Goal: Task Accomplishment & Management: Use online tool/utility

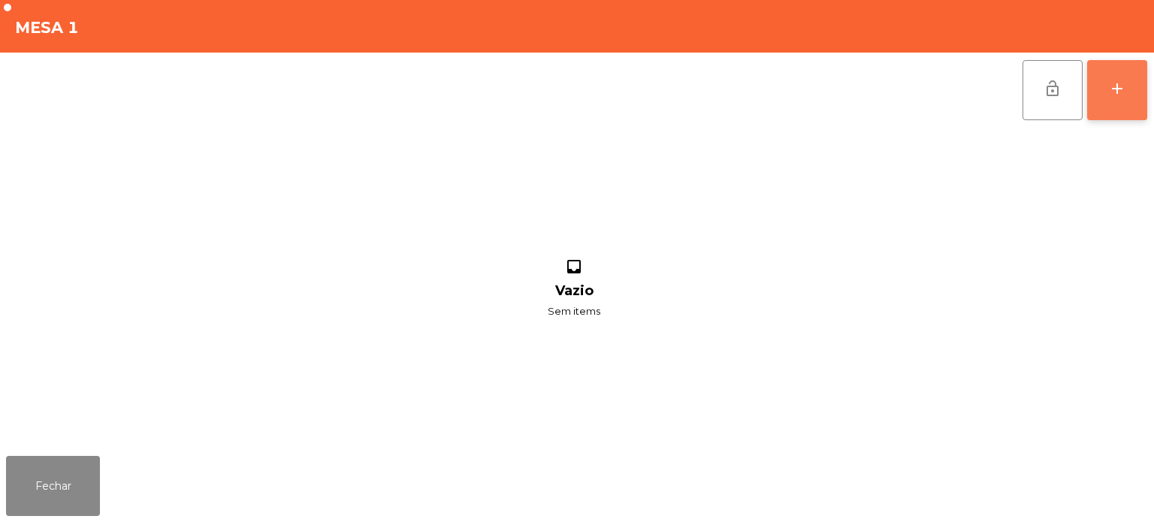
click at [1119, 89] on div "add" at bounding box center [1117, 89] width 18 height 18
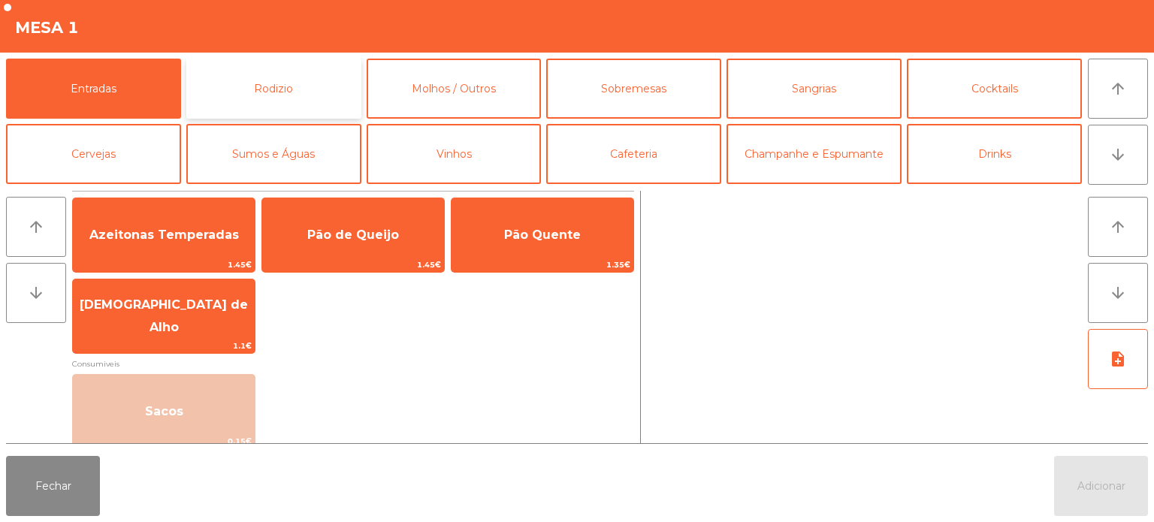
click at [330, 86] on button "Rodizio" at bounding box center [273, 89] width 175 height 60
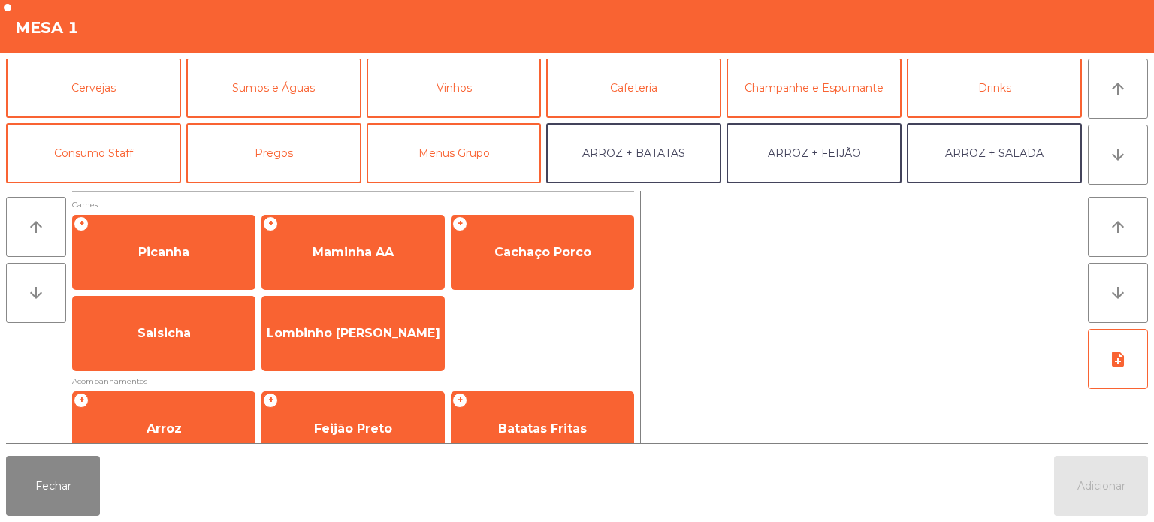
scroll to position [75, 0]
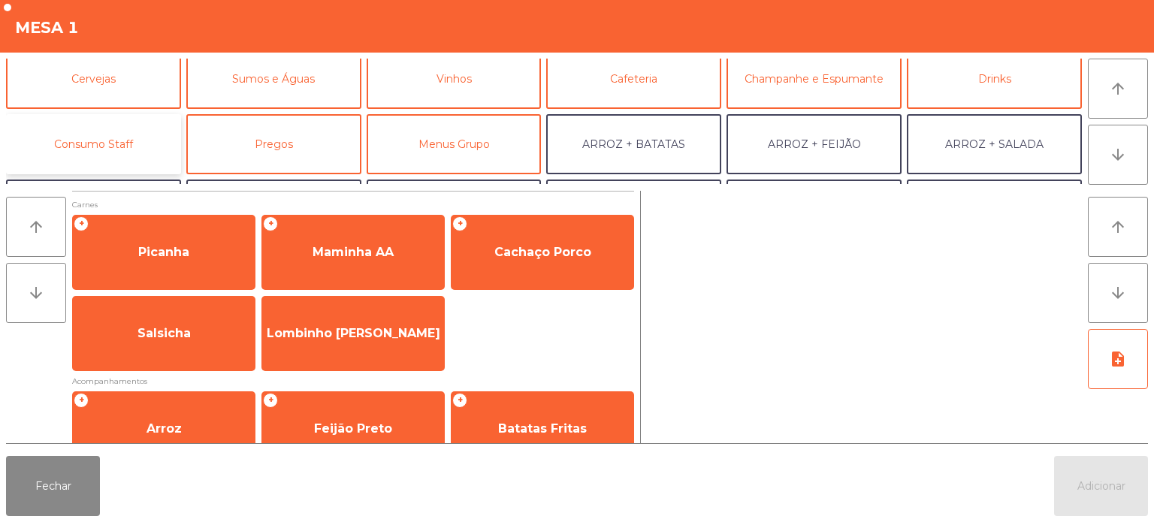
click at [149, 147] on button "Consumo Staff" at bounding box center [93, 144] width 175 height 60
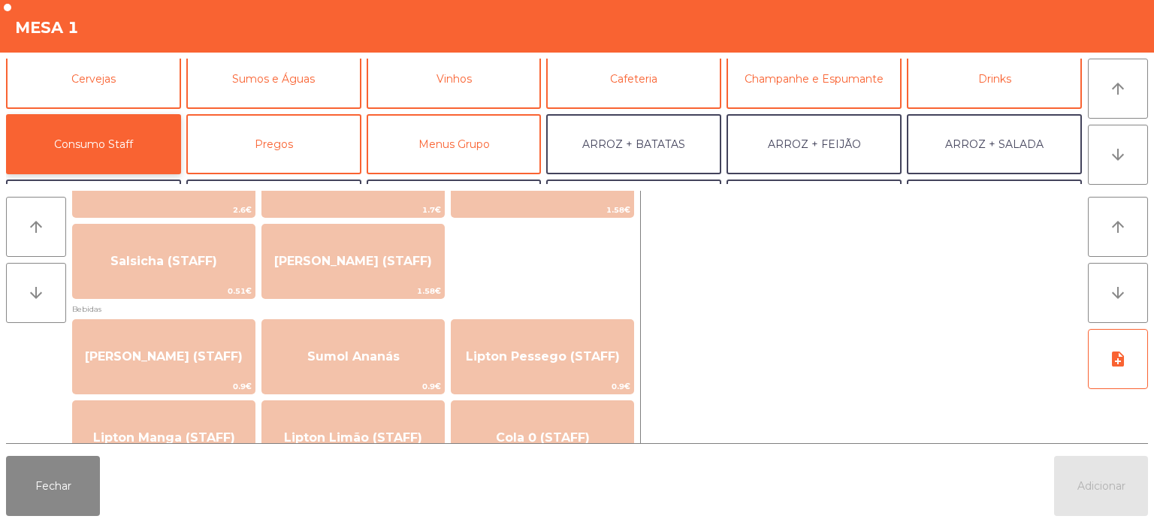
scroll to position [101, 0]
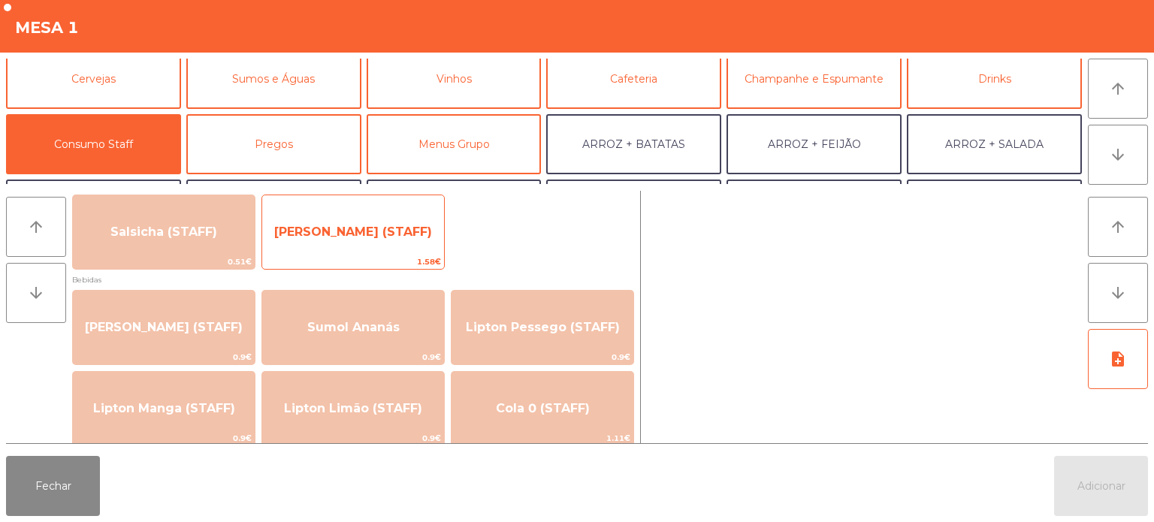
click at [433, 256] on span "1.58€" at bounding box center [353, 262] width 182 height 14
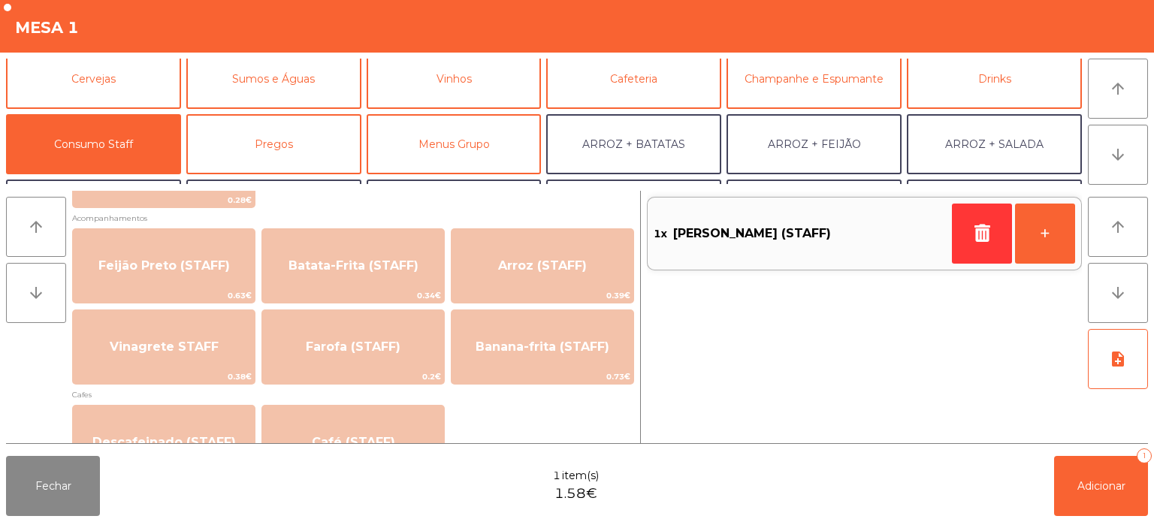
scroll to position [679, 0]
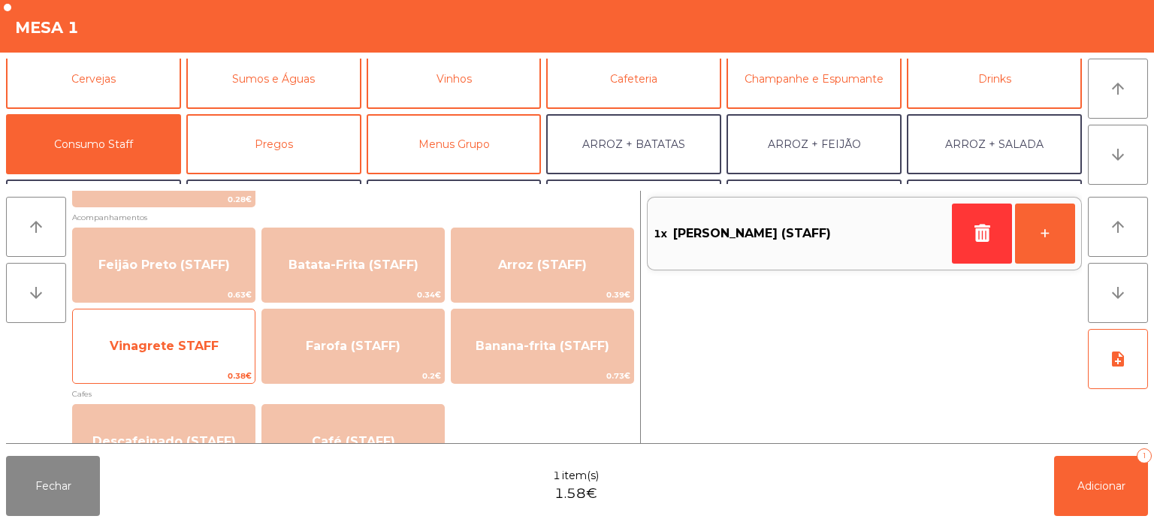
click at [213, 373] on span "0.38€" at bounding box center [164, 376] width 182 height 14
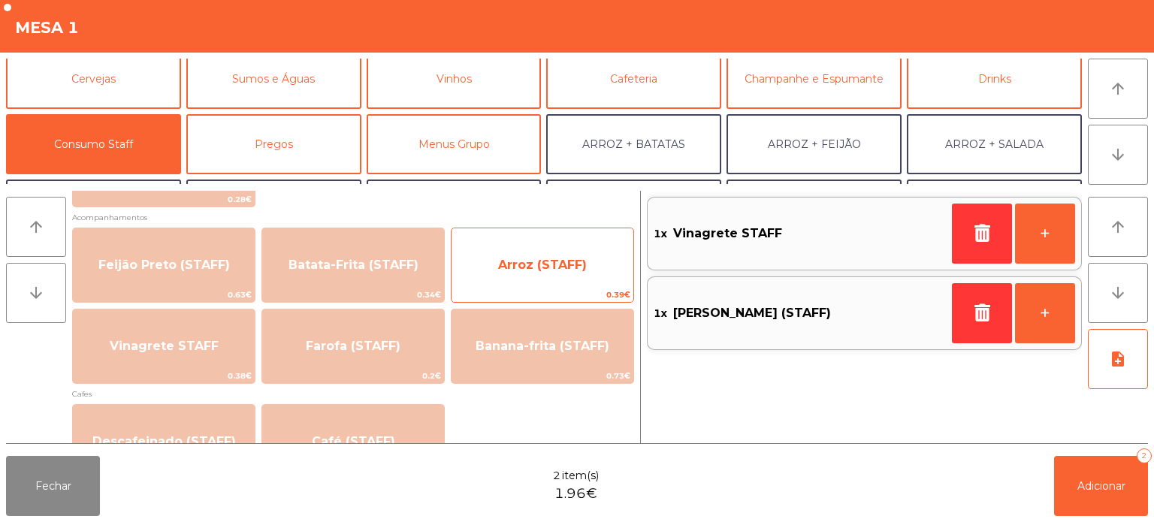
click at [552, 281] on span "Arroz (STAFF)" at bounding box center [542, 265] width 182 height 41
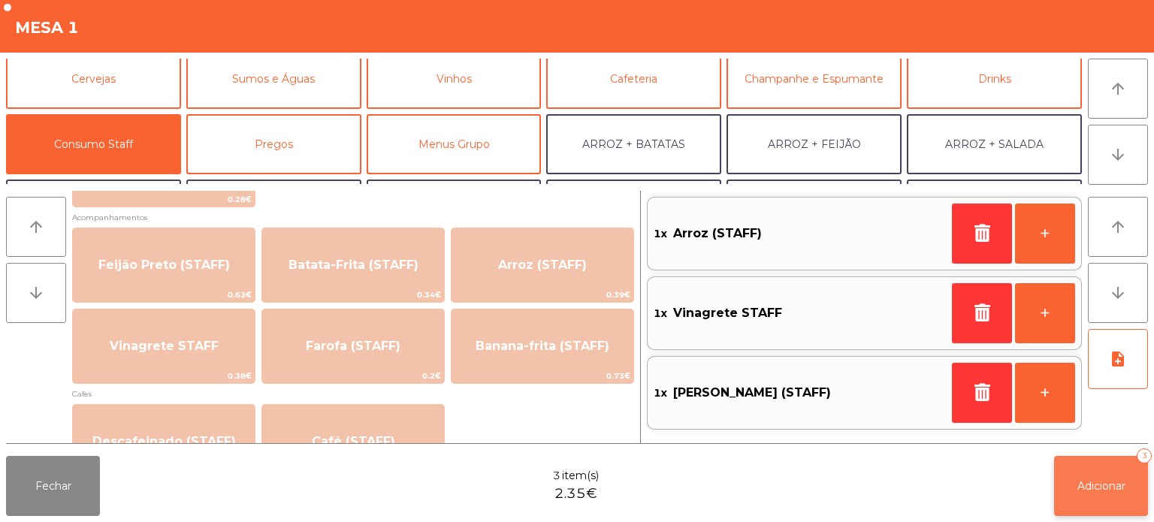
click at [1079, 484] on span "Adicionar" at bounding box center [1101, 486] width 48 height 14
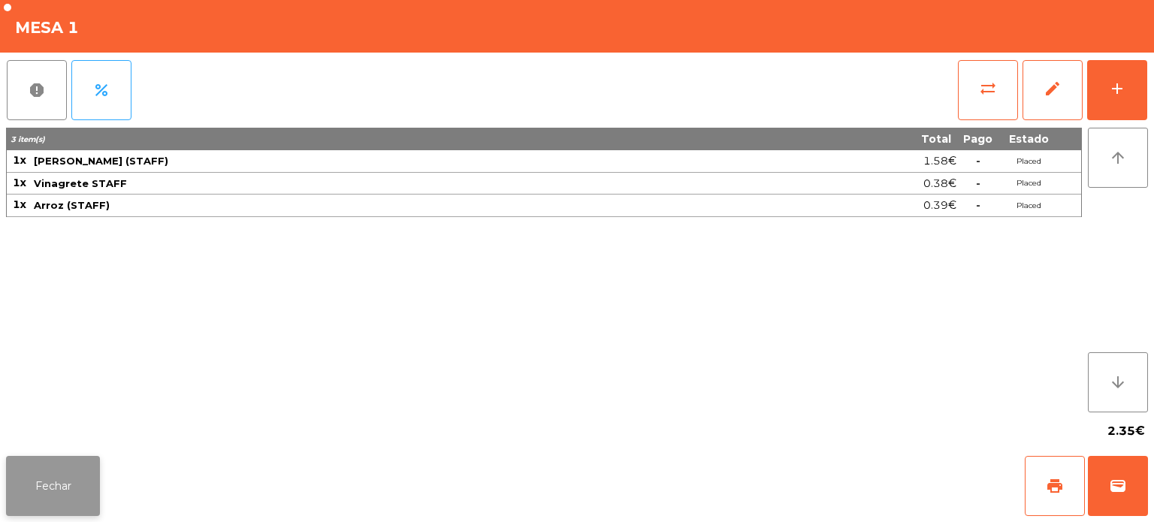
click at [47, 460] on button "Fechar" at bounding box center [53, 486] width 94 height 60
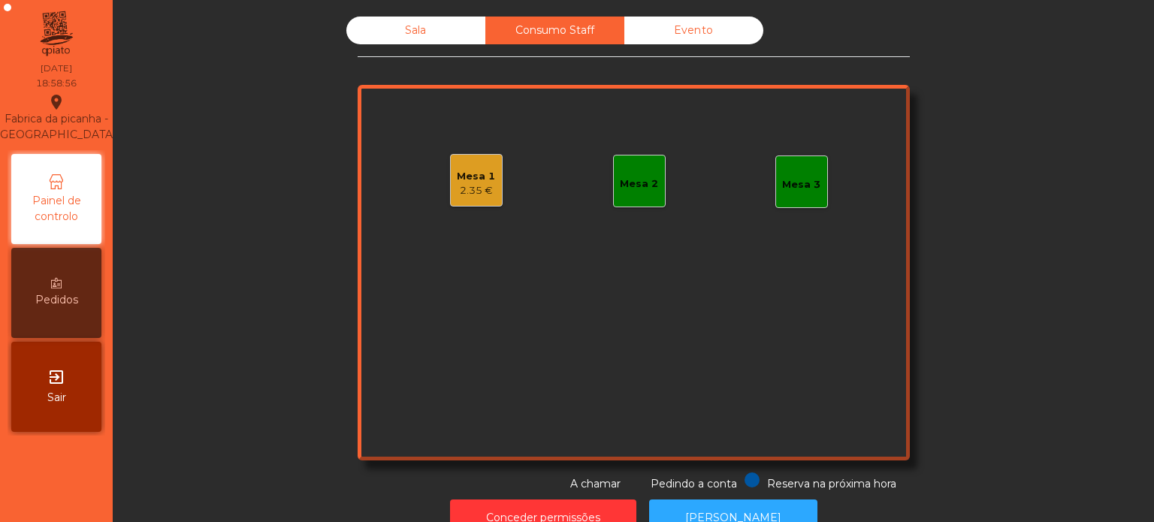
click at [400, 31] on div "Sala" at bounding box center [415, 31] width 139 height 28
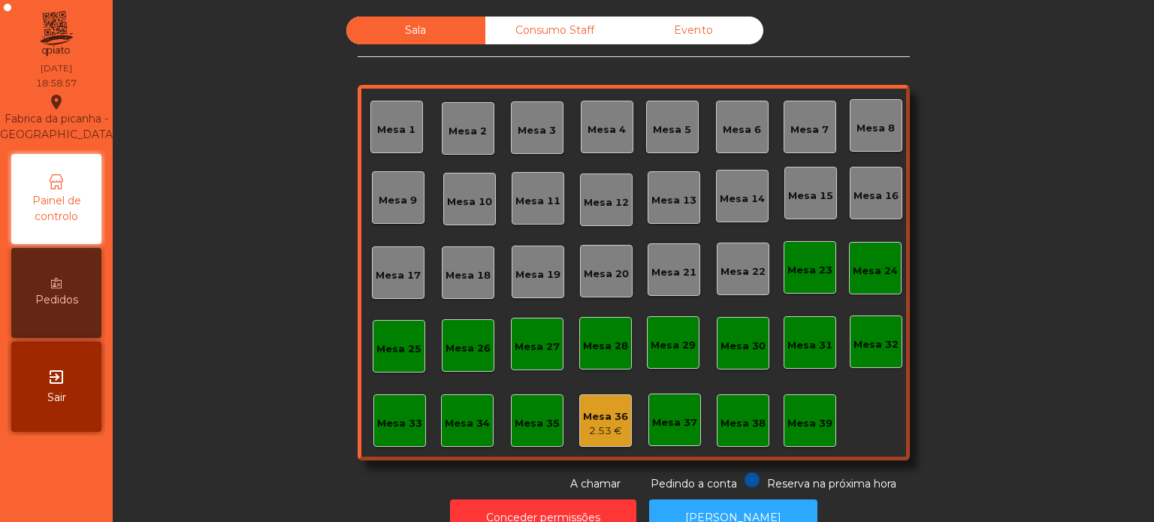
click at [596, 435] on div "2.53 €" at bounding box center [605, 431] width 45 height 15
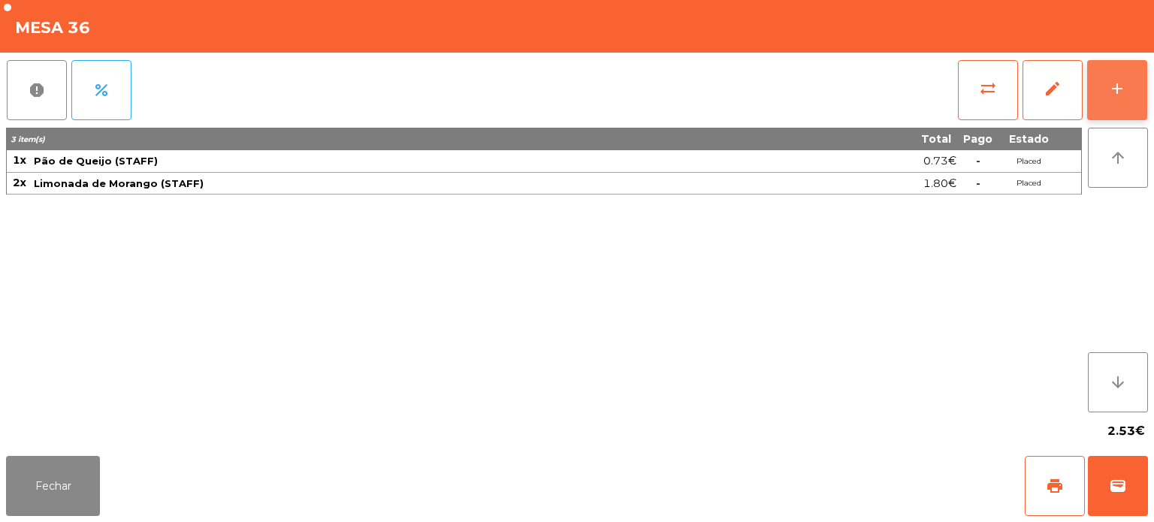
click at [1121, 106] on button "add" at bounding box center [1117, 90] width 60 height 60
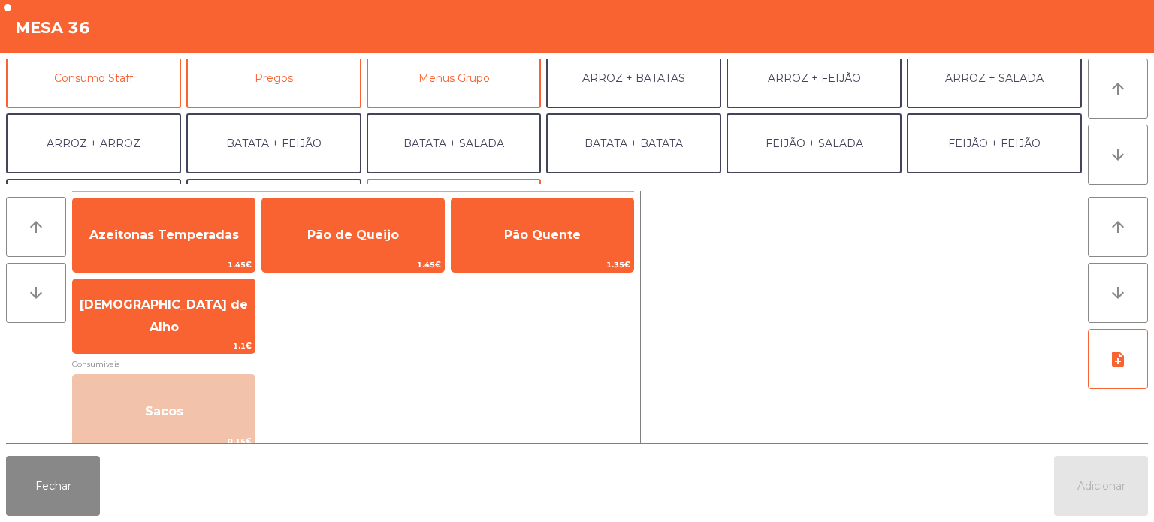
scroll to position [132, 0]
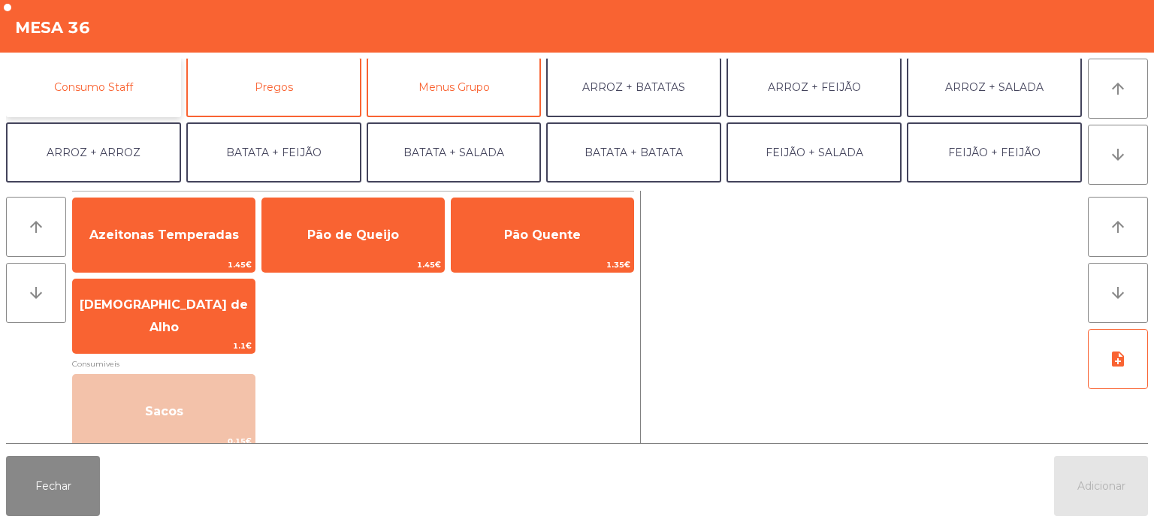
click at [126, 93] on button "Consumo Staff" at bounding box center [93, 87] width 175 height 60
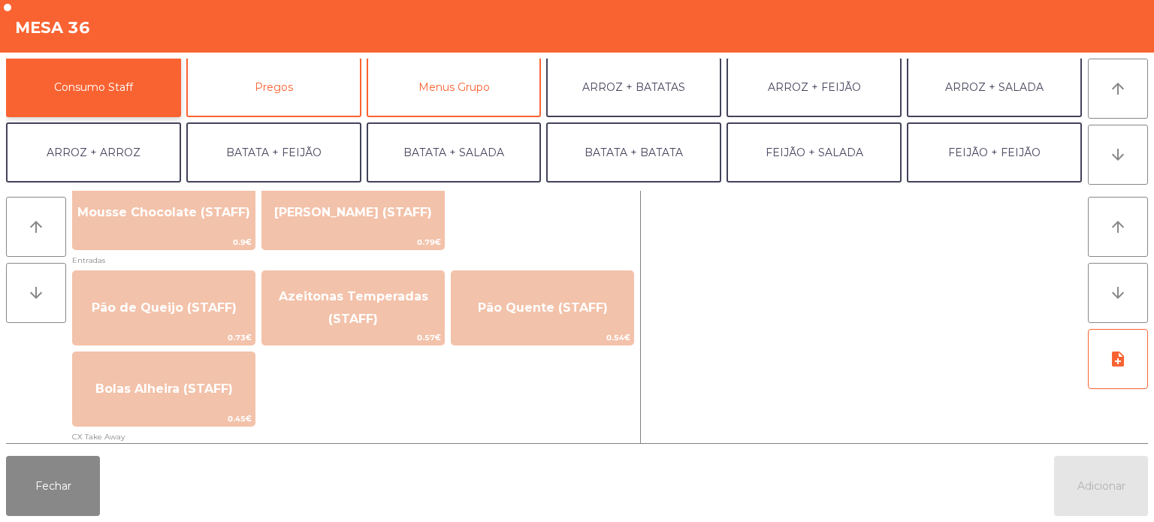
scroll to position [1165, 0]
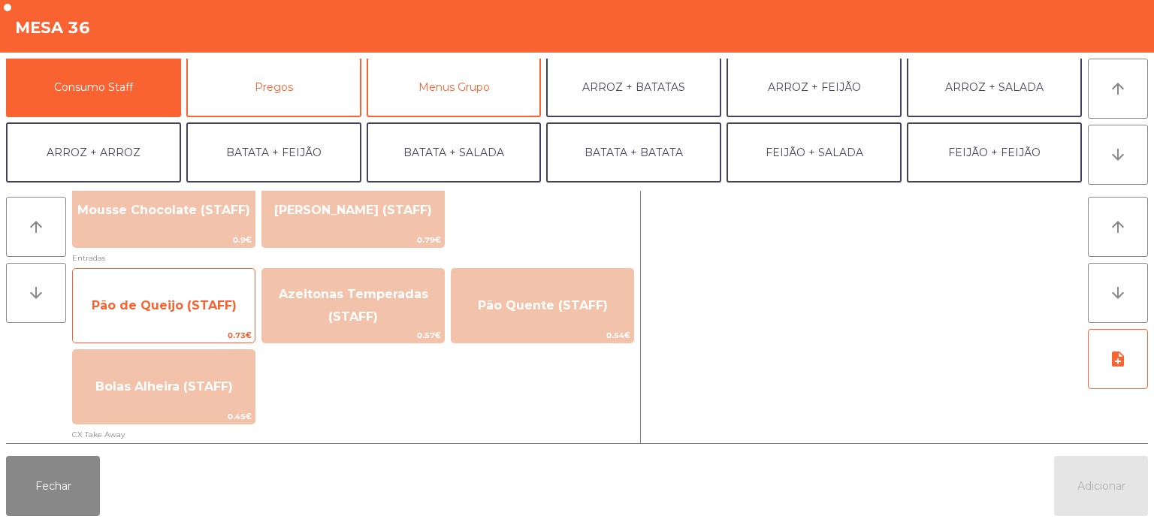
click at [191, 323] on span "Pão de Queijo (STAFF)" at bounding box center [164, 305] width 182 height 41
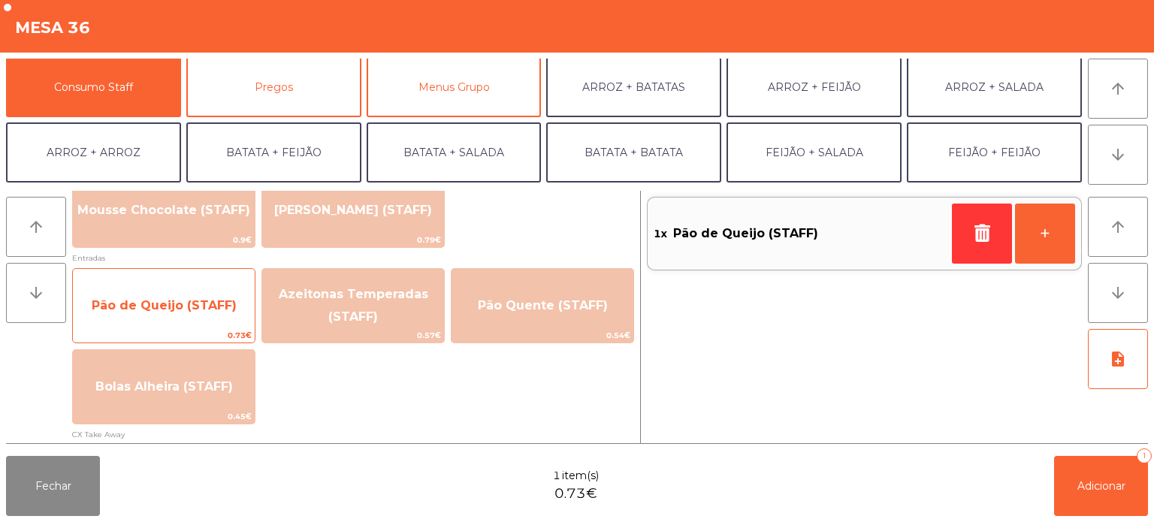
click at [185, 328] on span "0.73€" at bounding box center [164, 335] width 182 height 14
click at [183, 318] on span "Pão de Queijo (STAFF)" at bounding box center [164, 305] width 182 height 41
click at [179, 316] on span "Pão de Queijo (STAFF)" at bounding box center [164, 305] width 182 height 41
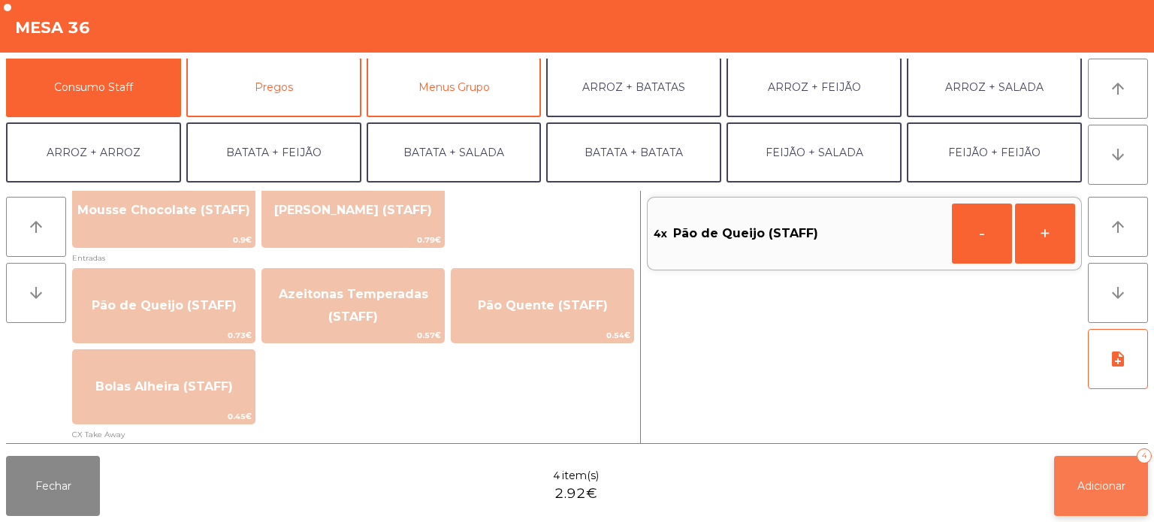
click at [1091, 470] on button "Adicionar 4" at bounding box center [1101, 486] width 94 height 60
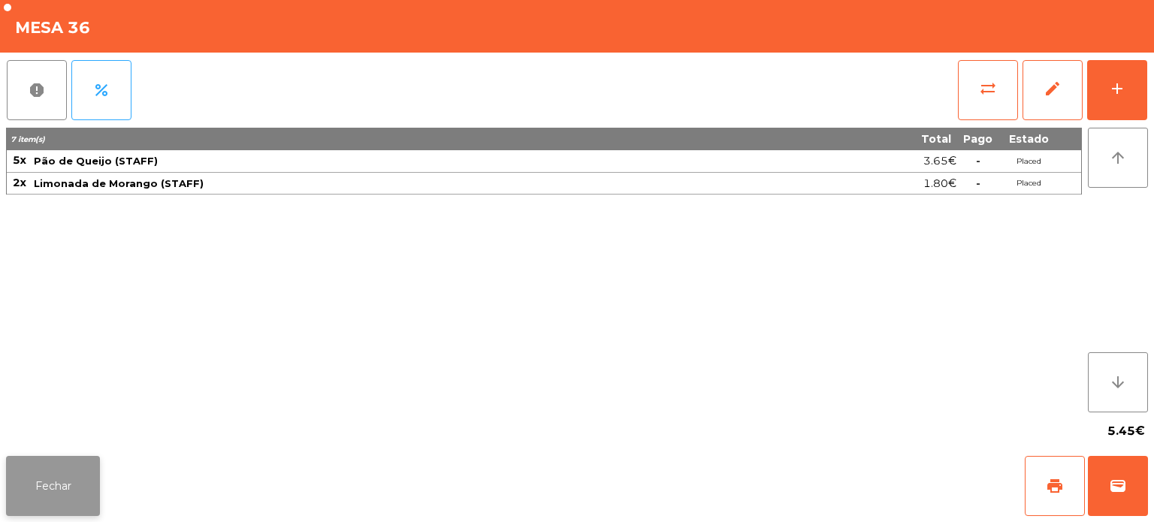
click at [54, 492] on button "Fechar" at bounding box center [53, 486] width 94 height 60
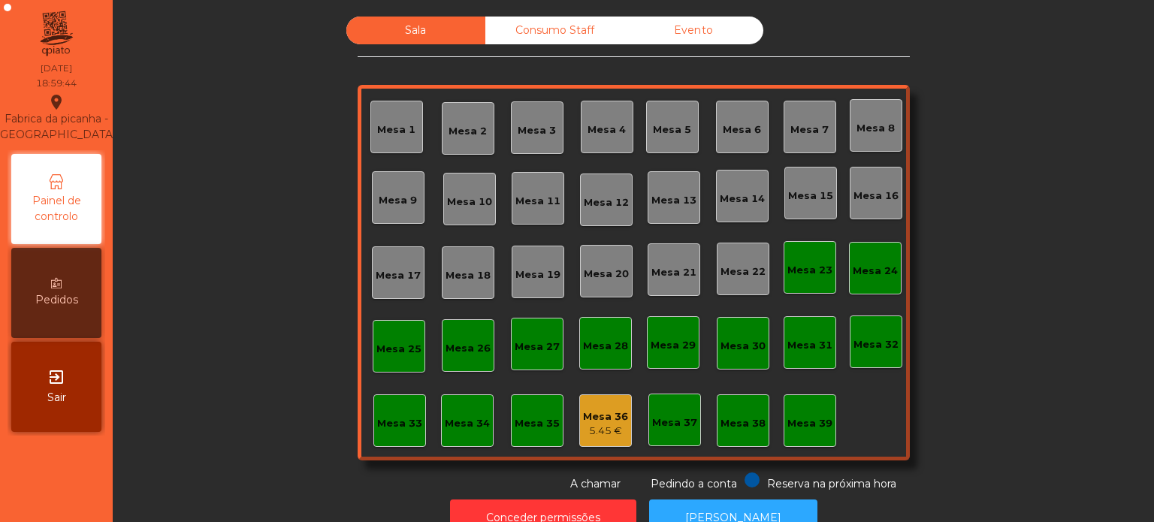
click at [549, 30] on div "Consumo Staff" at bounding box center [554, 31] width 139 height 28
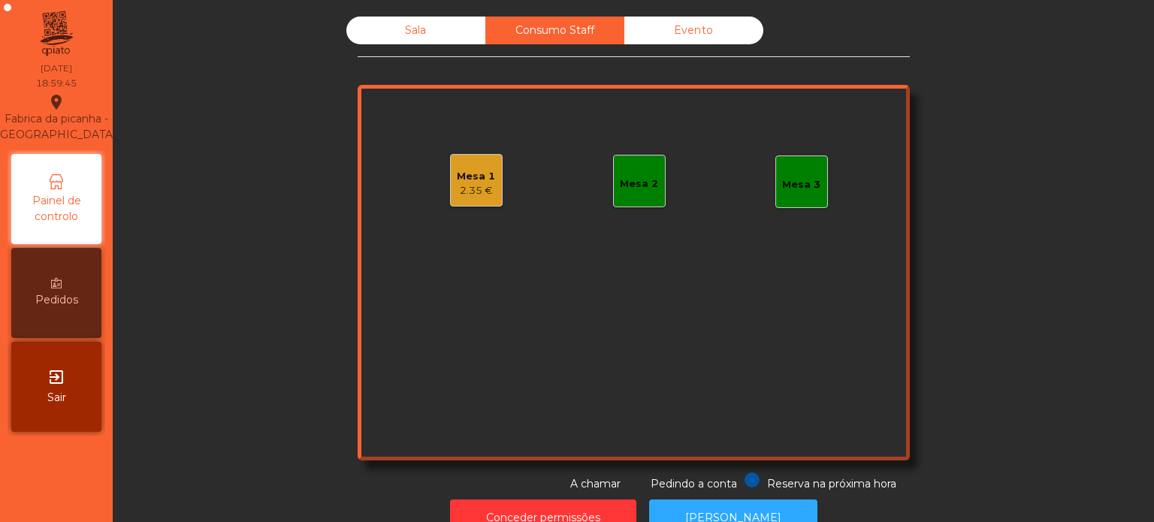
click at [490, 197] on div "Mesa 1 2.35 €" at bounding box center [476, 180] width 53 height 53
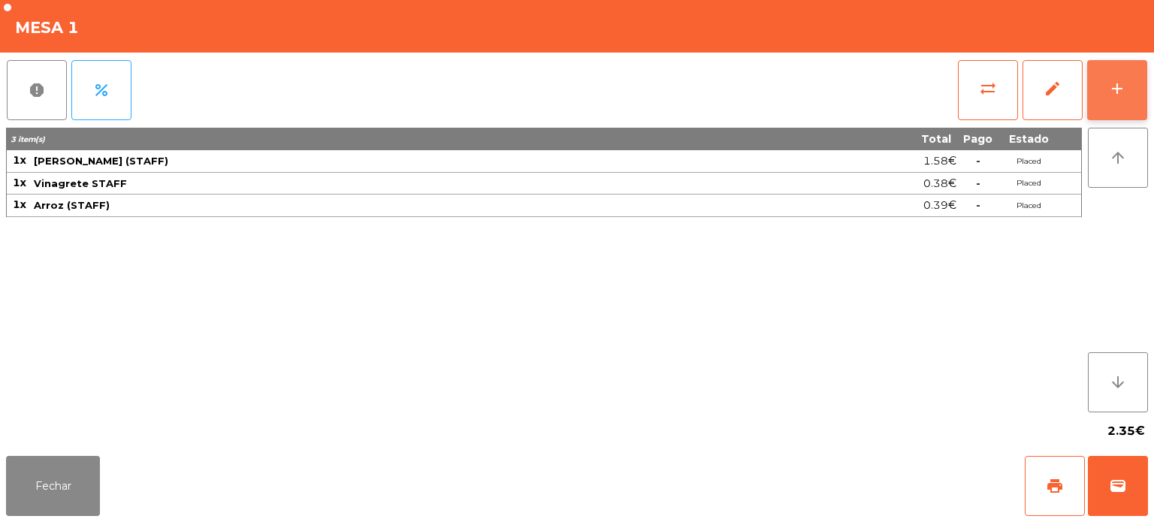
click at [1124, 112] on button "add" at bounding box center [1117, 90] width 60 height 60
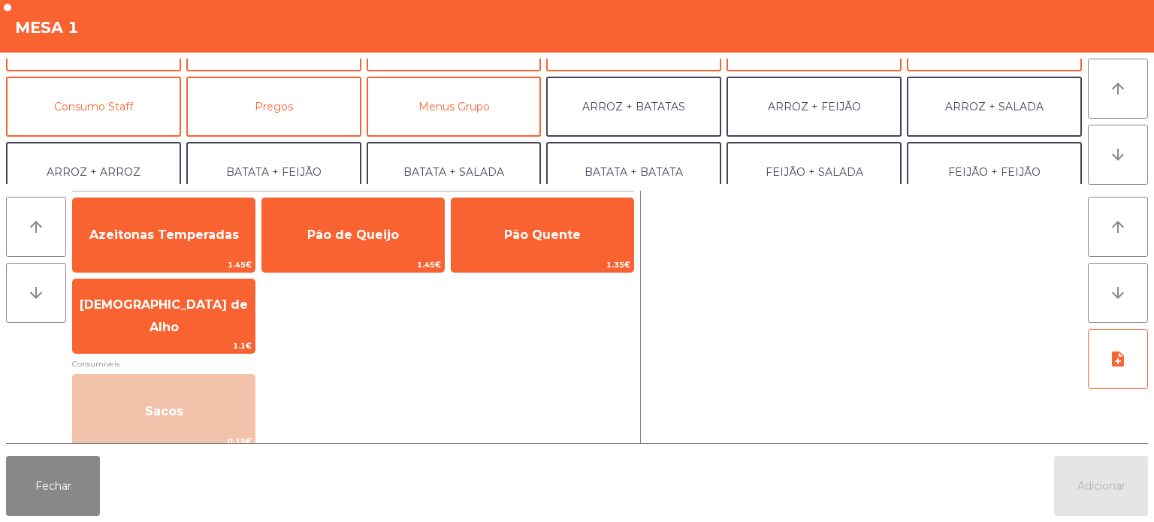
scroll to position [114, 0]
click at [129, 119] on button "Consumo Staff" at bounding box center [93, 105] width 175 height 60
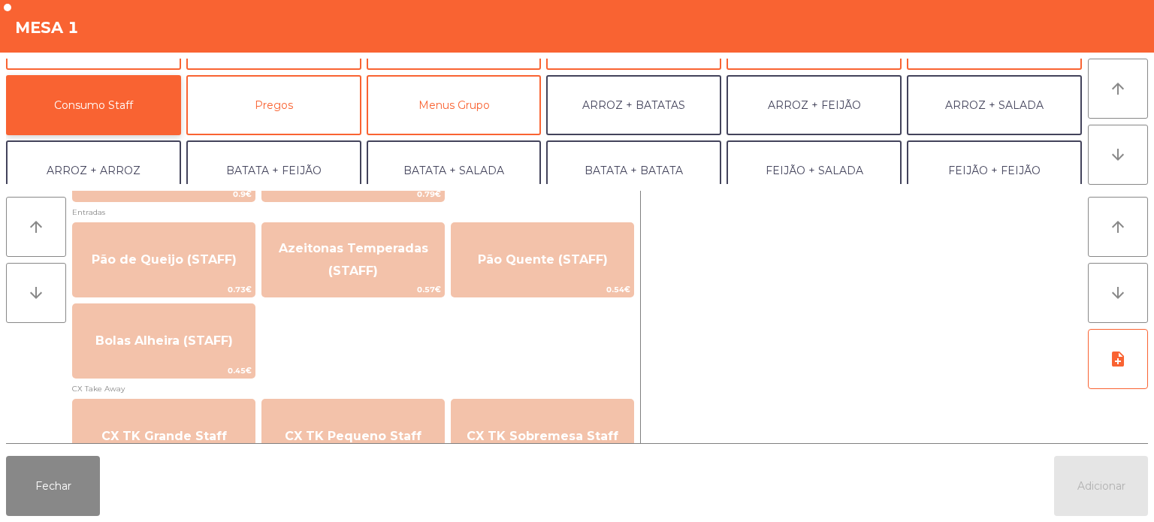
scroll to position [1196, 0]
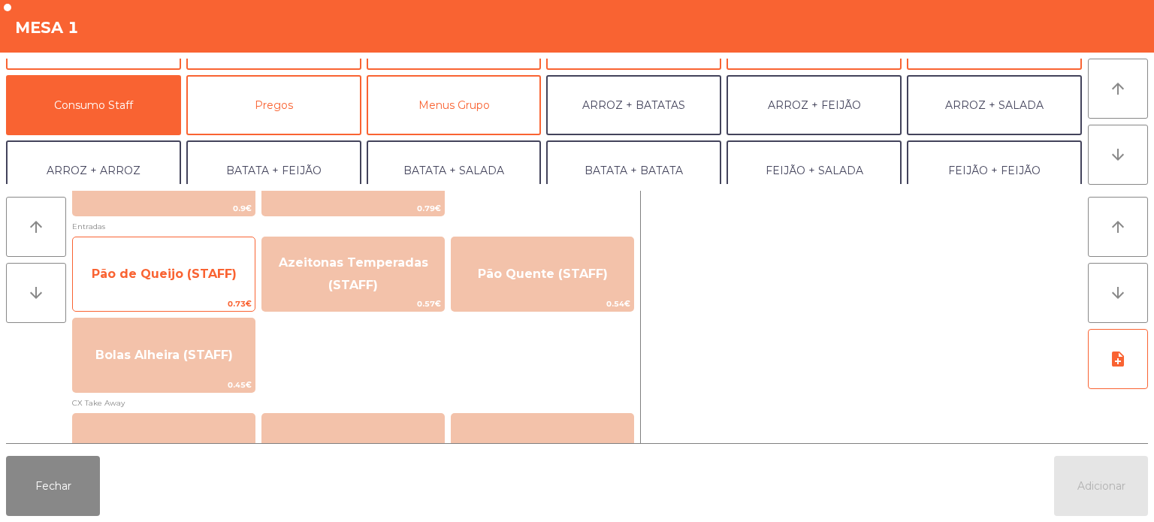
click at [213, 267] on span "Pão de Queijo (STAFF)" at bounding box center [164, 274] width 145 height 14
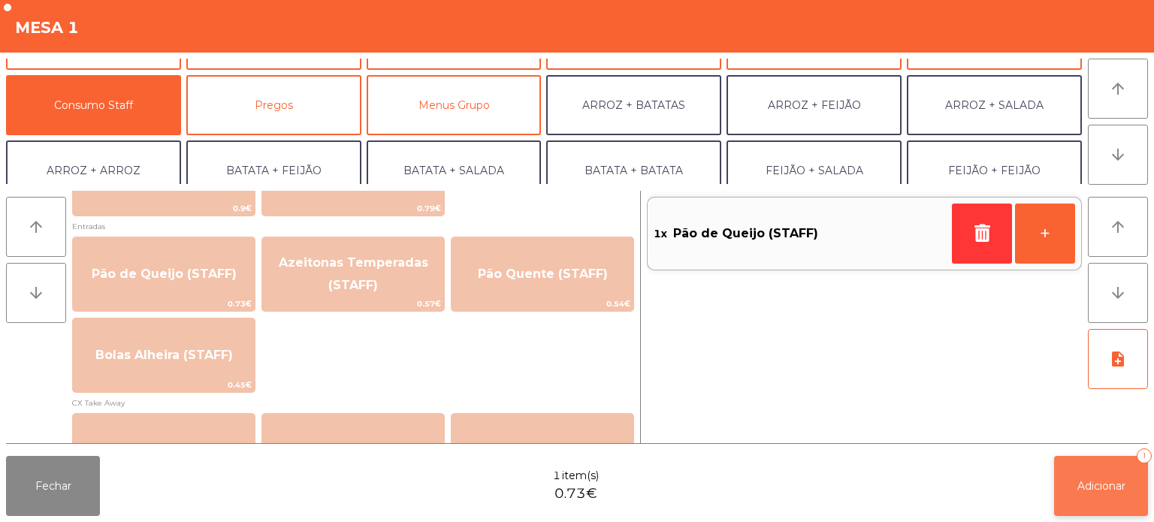
click at [1100, 484] on span "Adicionar" at bounding box center [1101, 486] width 48 height 14
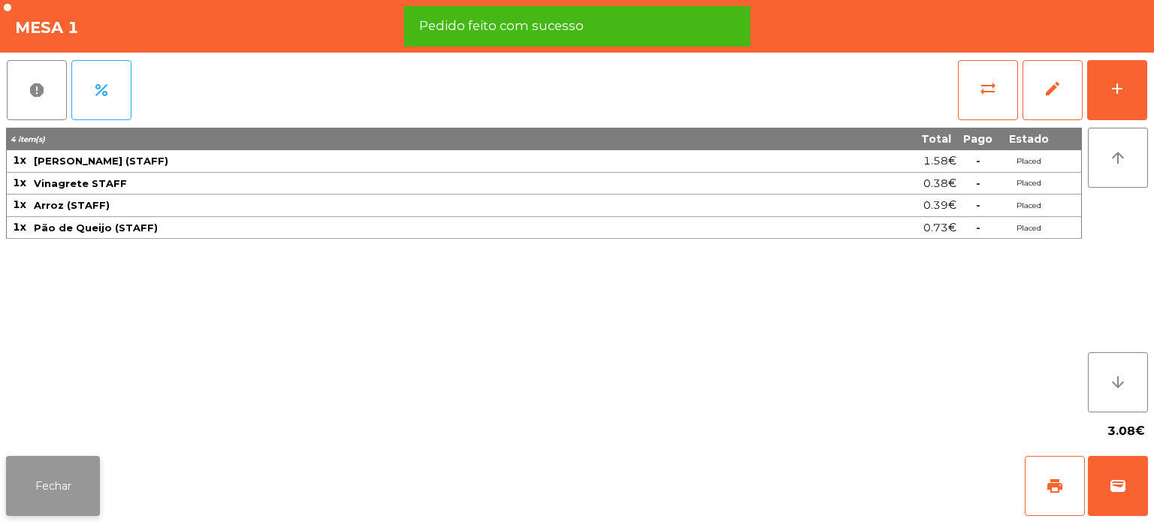
click at [66, 491] on button "Fechar" at bounding box center [53, 486] width 94 height 60
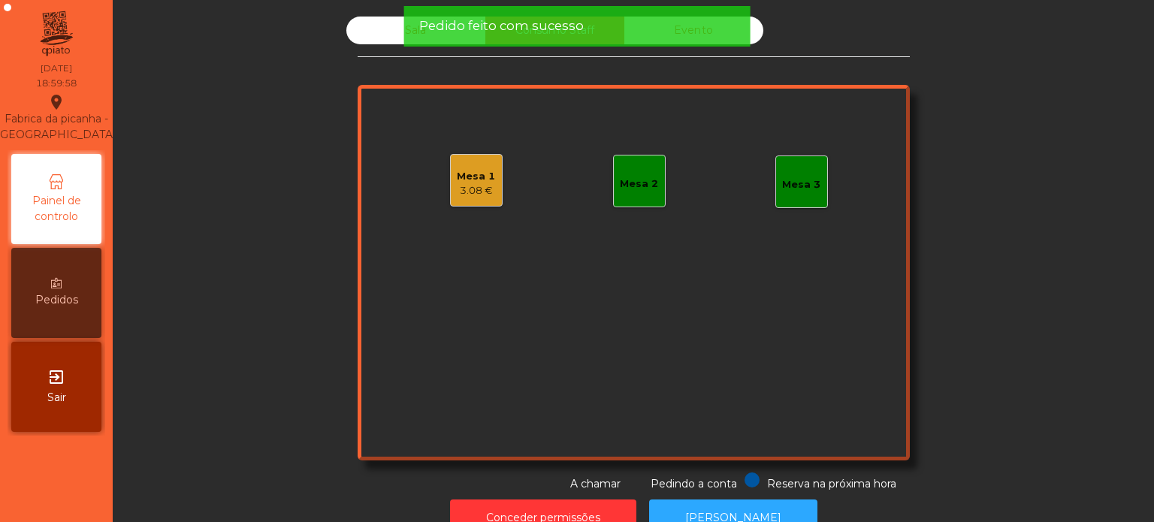
click at [282, 270] on div "Sala Consumo Staff Evento Mesa 1 3.08 € Mesa 2 Mesa 3 Reserva na próxima hora P…" at bounding box center [633, 254] width 1000 height 475
